Goal: Transaction & Acquisition: Obtain resource

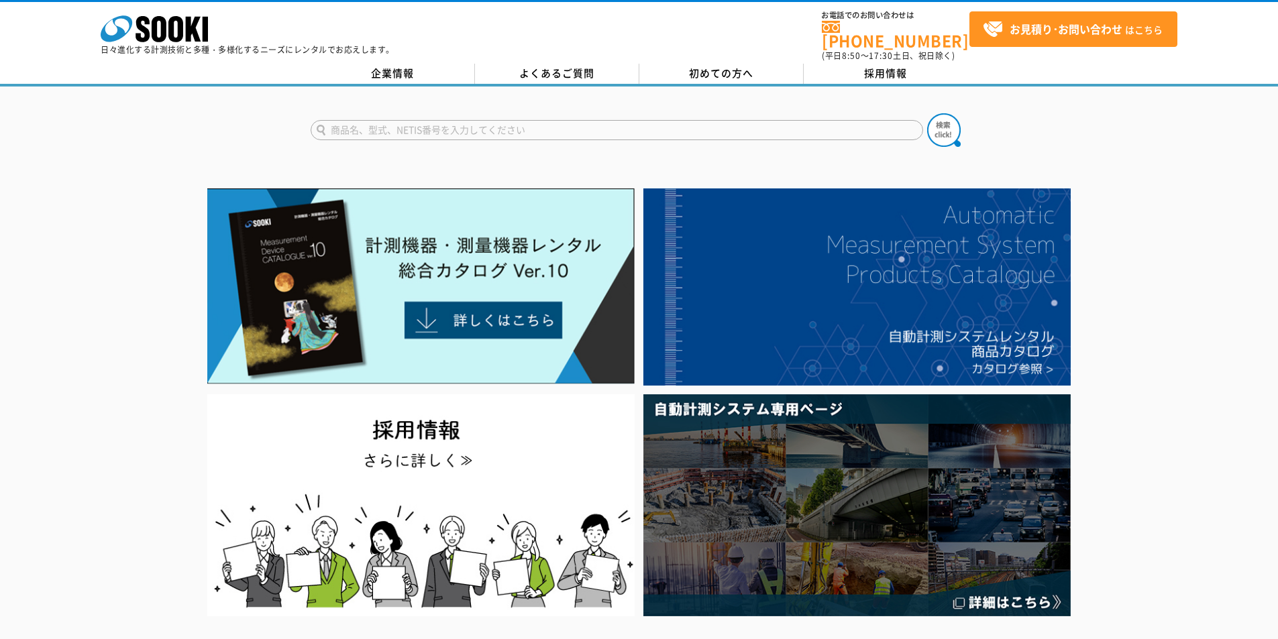
click at [502, 120] on input "text" at bounding box center [617, 130] width 613 height 20
type input "440"
click at [954, 119] on img at bounding box center [944, 130] width 34 height 34
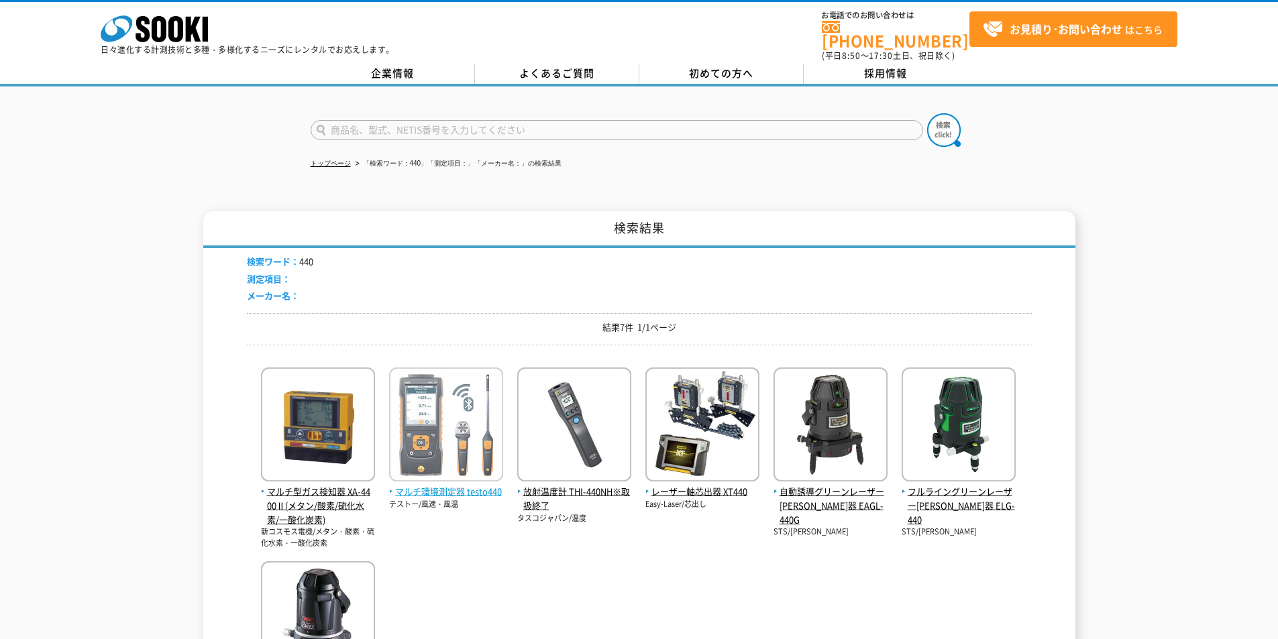
scroll to position [266, 0]
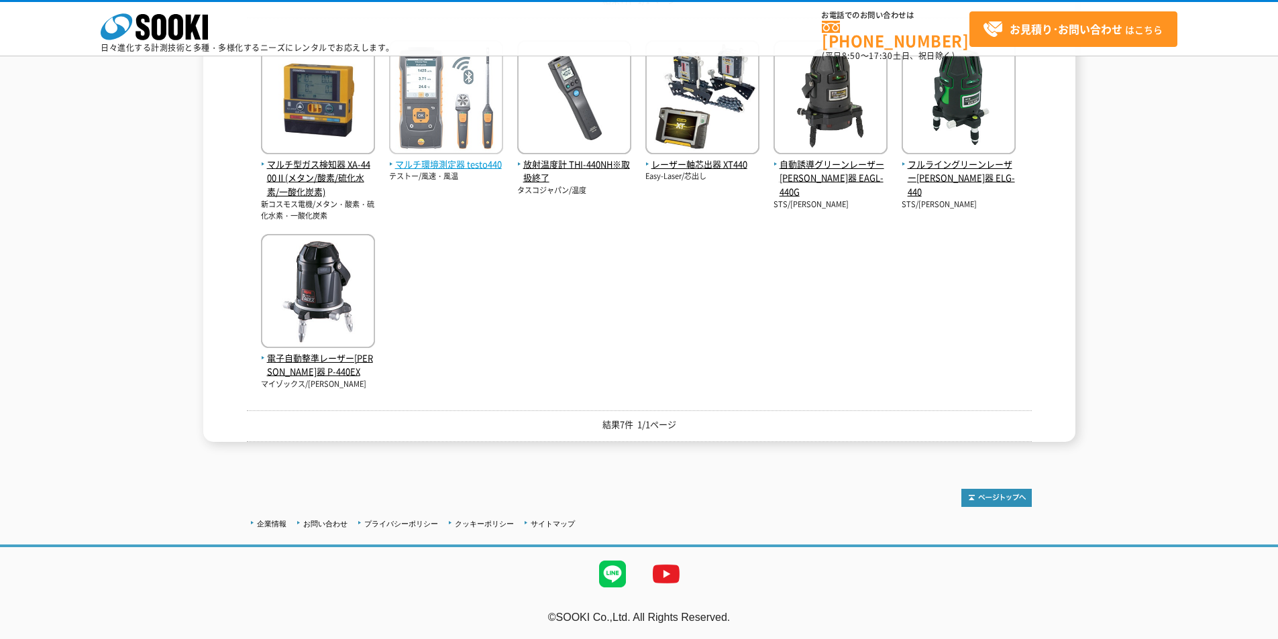
click at [456, 166] on span "マルチ環境測定器 testo440" at bounding box center [446, 165] width 114 height 14
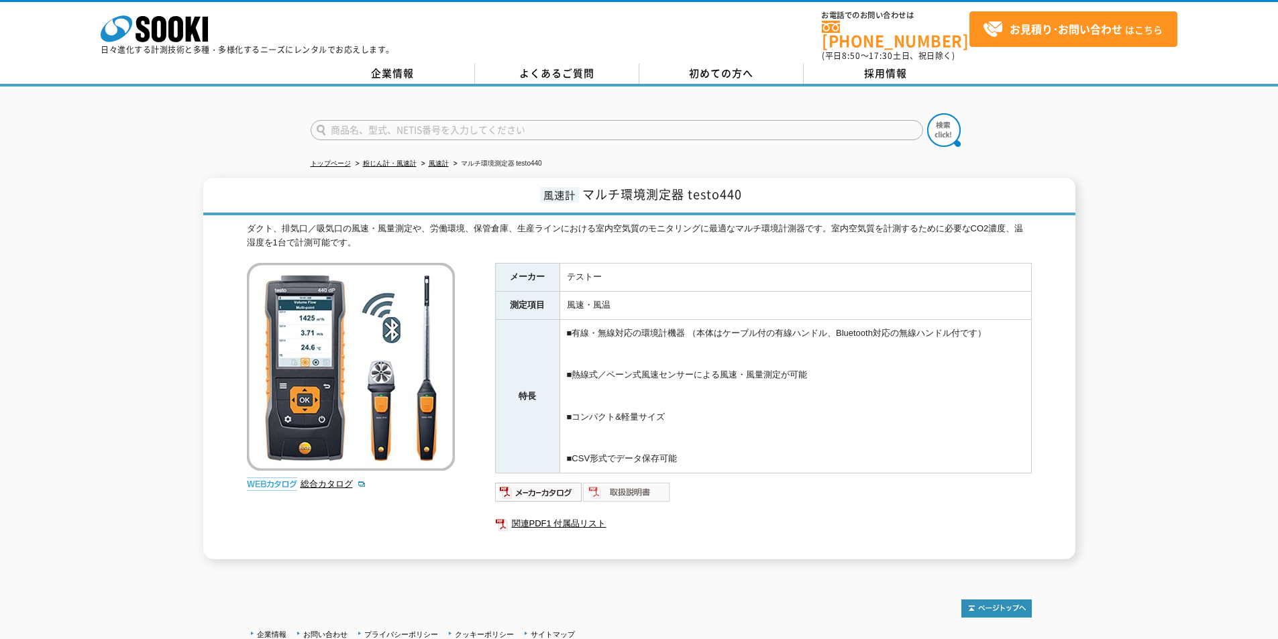
click at [619, 482] on img at bounding box center [627, 492] width 88 height 21
click at [142, 33] on icon "株式会社 ソーキ" at bounding box center [154, 28] width 107 height 27
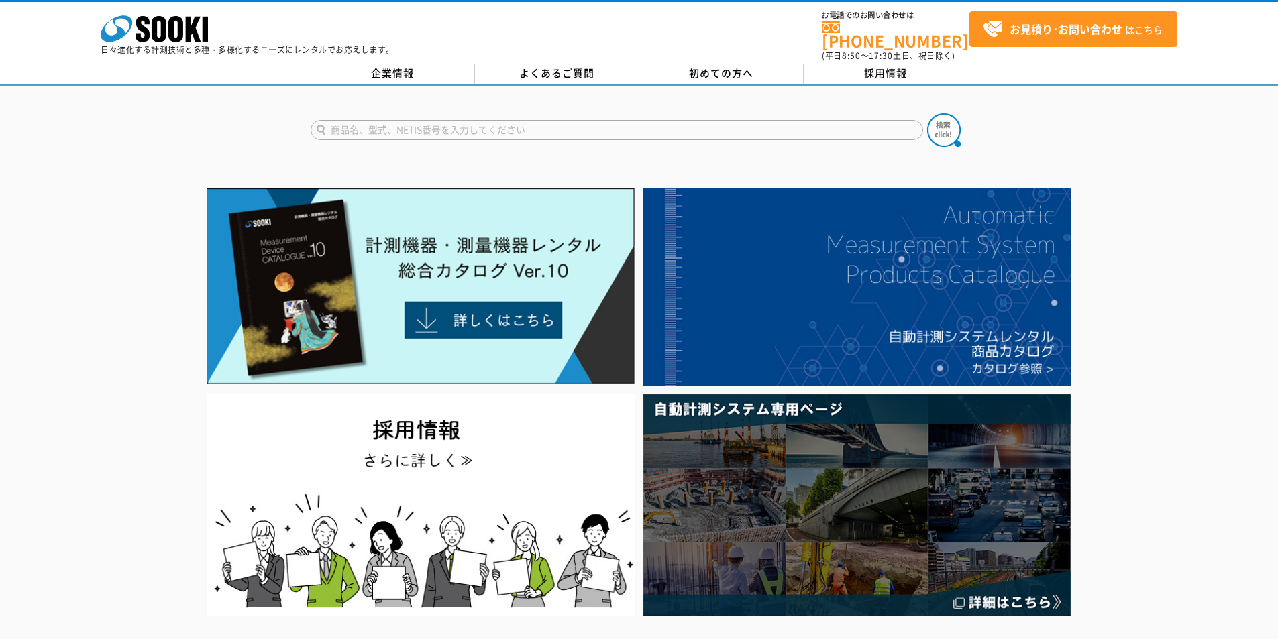
drag, startPoint x: 402, startPoint y: 121, endPoint x: 482, endPoint y: 159, distance: 88.8
click at [403, 123] on input "text" at bounding box center [617, 130] width 613 height 20
type input "クリモ"
click at [941, 121] on img at bounding box center [944, 130] width 34 height 34
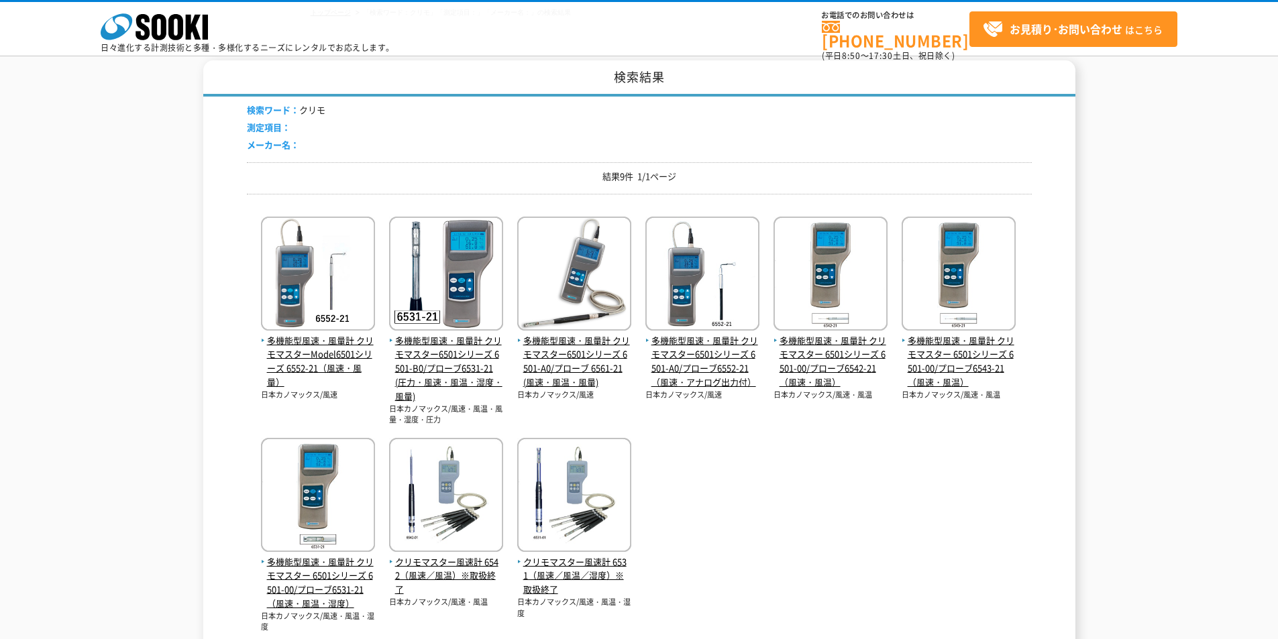
scroll to position [179, 0]
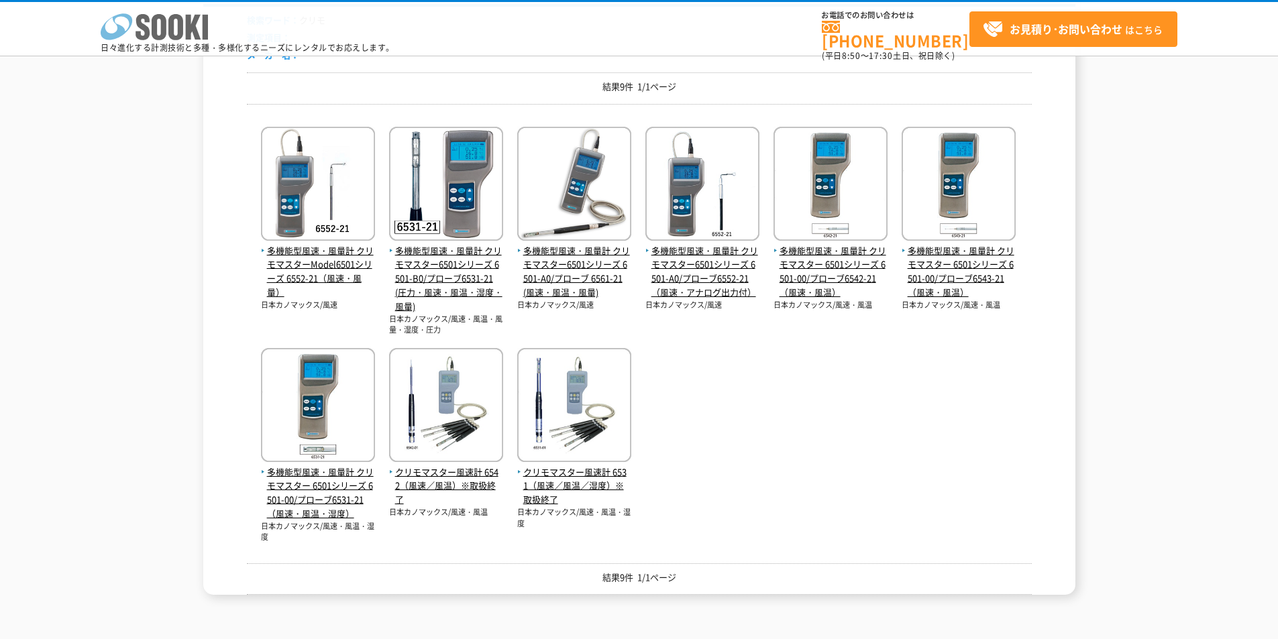
click at [126, 36] on icon "株式会社 ソーキ" at bounding box center [154, 26] width 107 height 27
